Goal: Entertainment & Leisure: Consume media (video, audio)

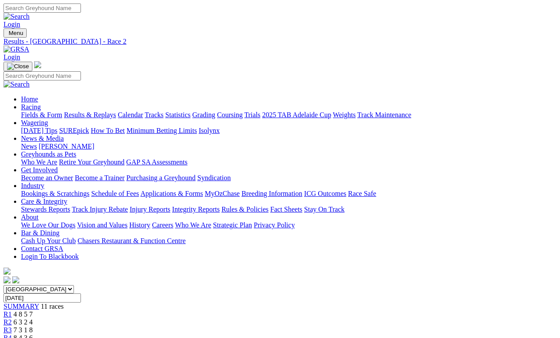
scroll to position [37, 0]
click at [116, 111] on link "Results & Replays" at bounding box center [90, 114] width 52 height 7
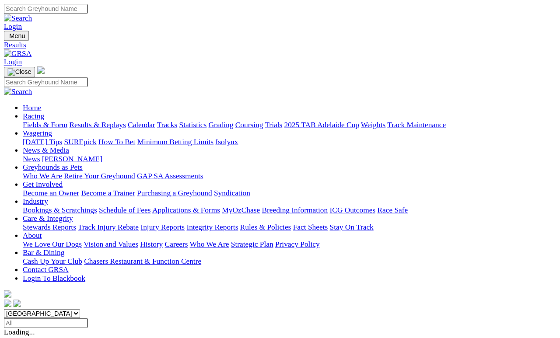
scroll to position [4, 0]
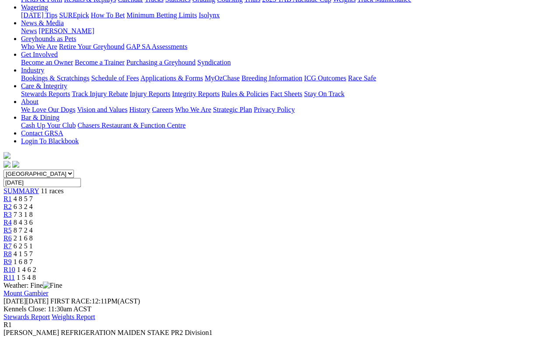
scroll to position [128, 0]
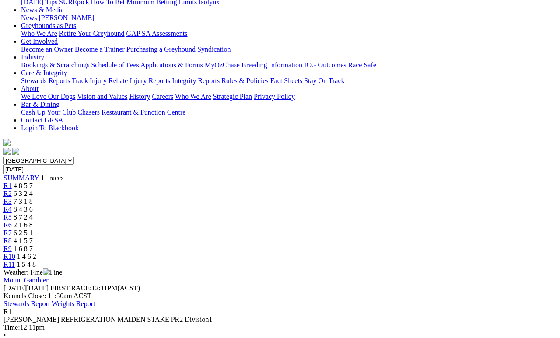
scroll to position [170, 0]
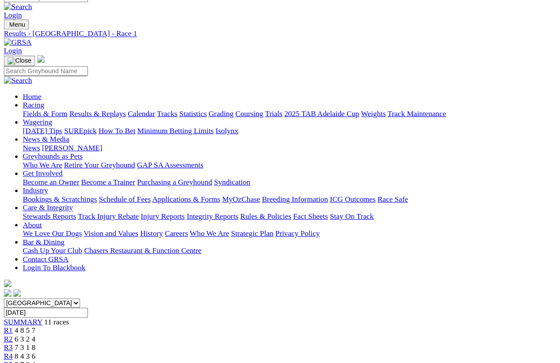
scroll to position [0, 0]
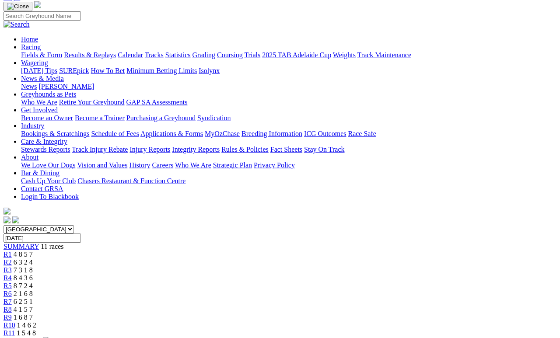
scroll to position [54, 0]
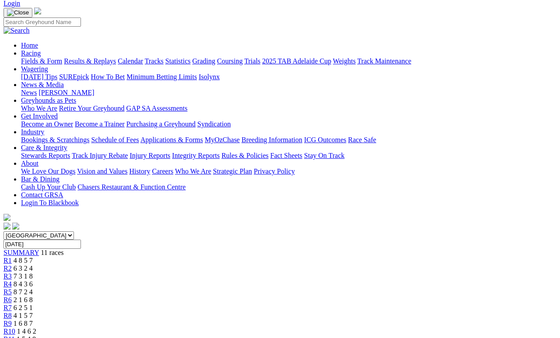
click at [12, 265] on link "R2" at bounding box center [8, 268] width 8 height 7
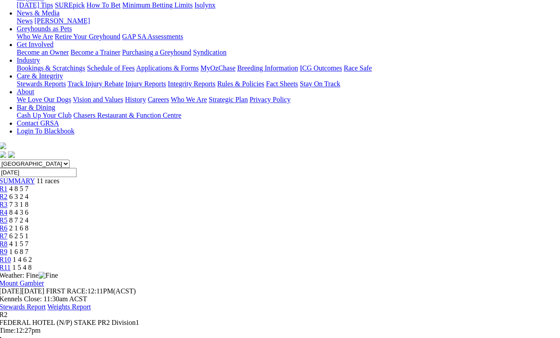
scroll to position [135, 2]
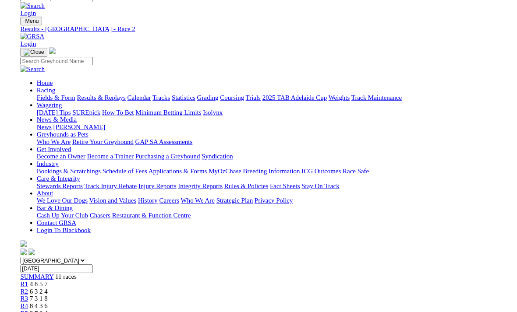
scroll to position [0, 0]
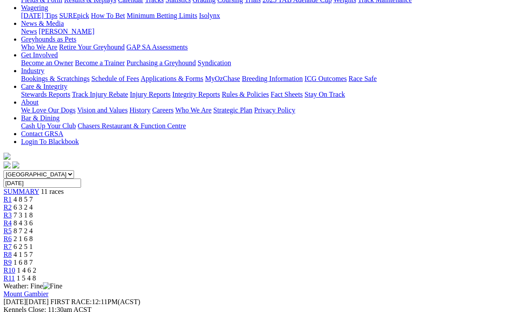
scroll to position [126, 0]
